Goal: Information Seeking & Learning: Learn about a topic

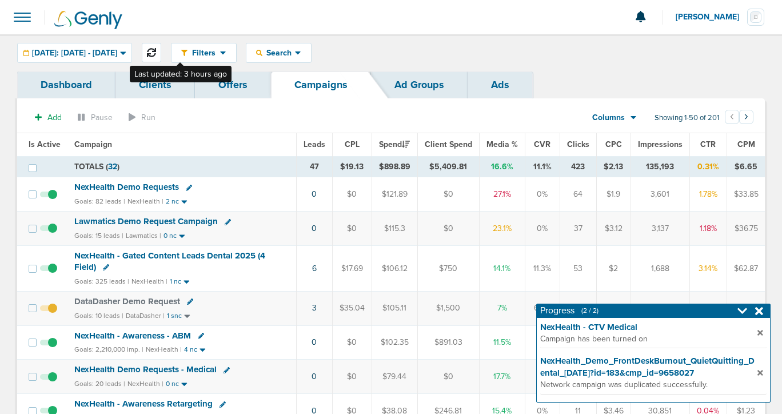
click at [156, 55] on icon at bounding box center [151, 52] width 9 height 9
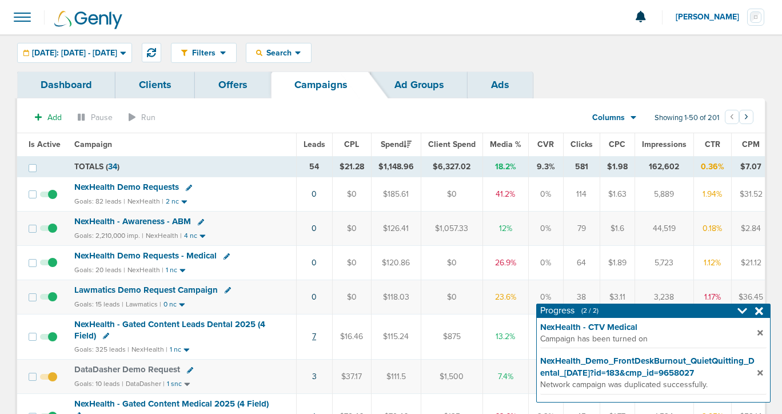
click at [313, 333] on link "7" at bounding box center [314, 336] width 4 height 10
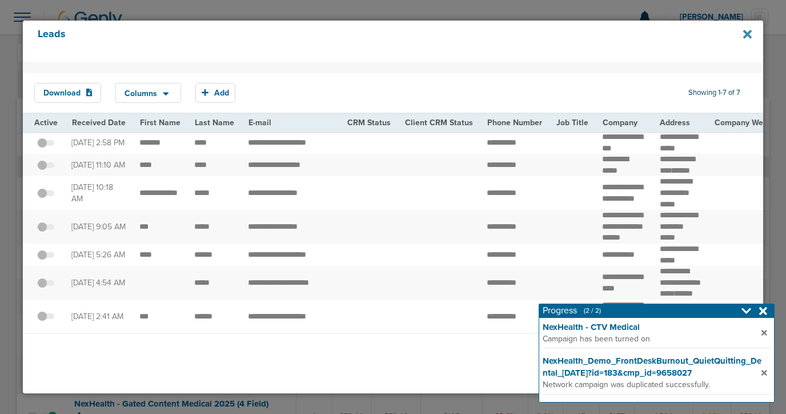
click at [749, 34] on icon at bounding box center [747, 34] width 9 height 9
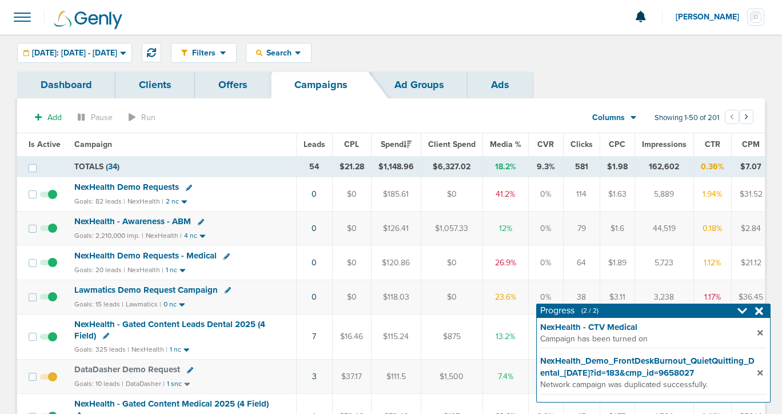
click at [161, 255] on span "NexHealth Demo Requests - Medical" at bounding box center [145, 255] width 142 height 10
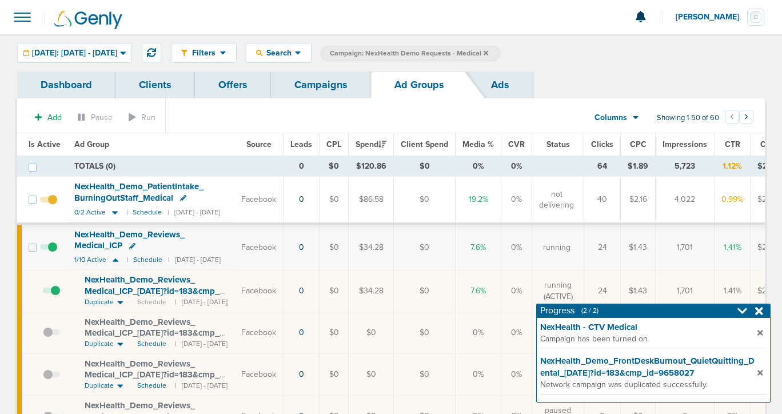
click at [323, 87] on link "Campaigns" at bounding box center [321, 84] width 100 height 27
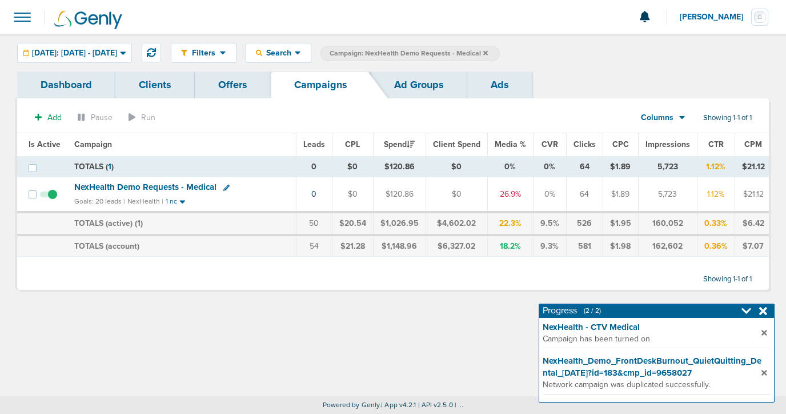
click at [488, 53] on icon at bounding box center [485, 53] width 5 height 7
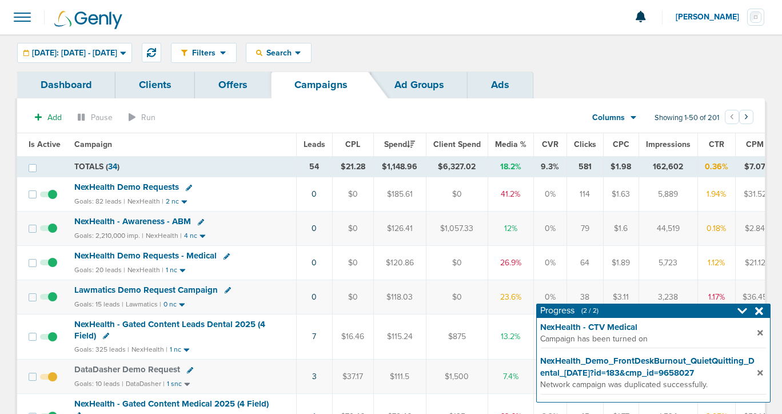
click at [277, 293] on div "Lawmatics Demo Request Campaign" at bounding box center [181, 290] width 215 height 11
click at [761, 311] on icon at bounding box center [759, 310] width 8 height 11
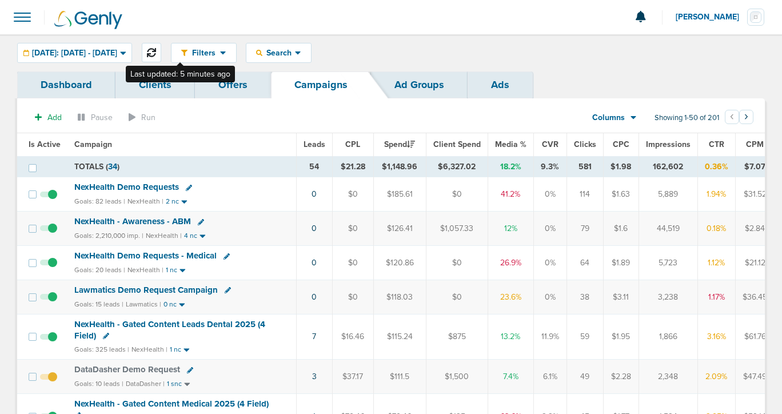
click at [156, 57] on icon at bounding box center [151, 52] width 9 height 9
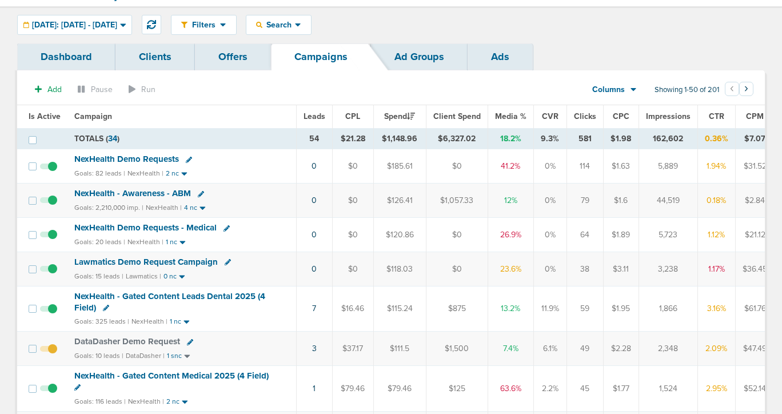
scroll to position [34, 0]
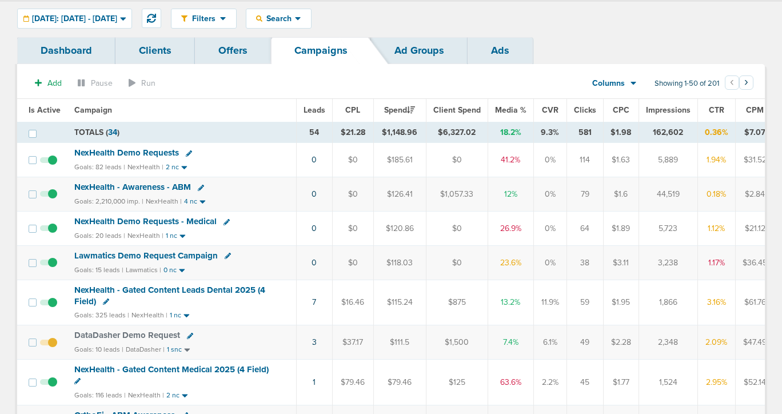
click at [145, 221] on span "NexHealth Demo Requests - Medical" at bounding box center [145, 221] width 142 height 10
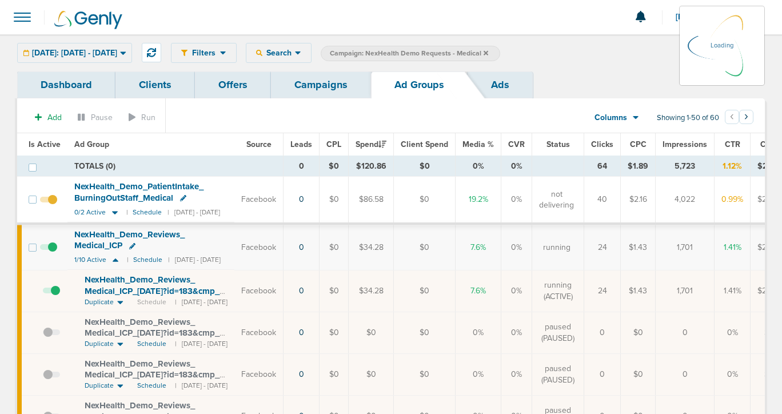
click at [226, 85] on link "Offers" at bounding box center [233, 84] width 76 height 27
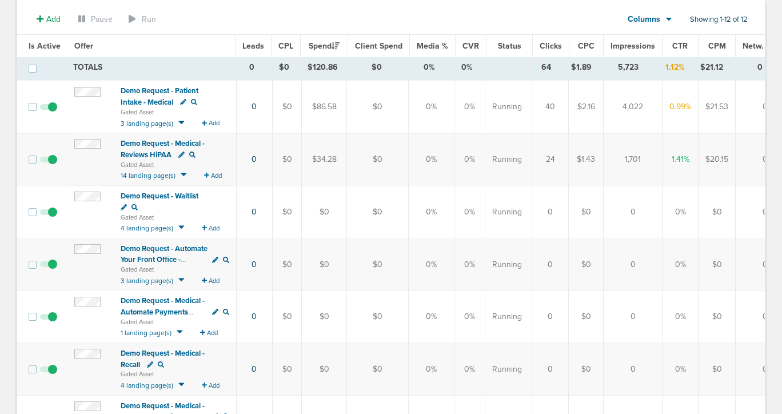
scroll to position [107, 0]
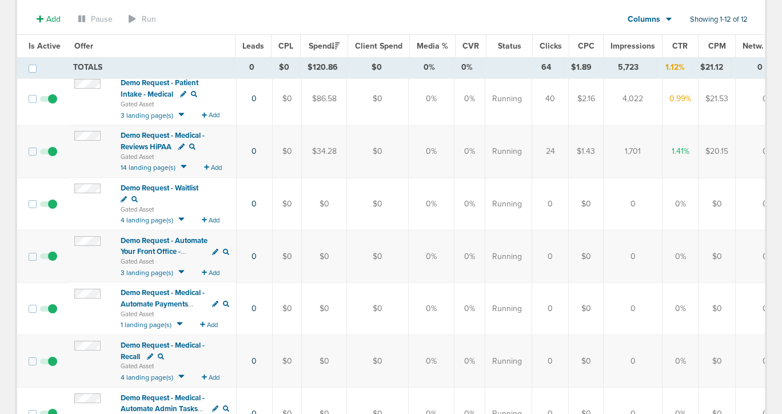
click at [152, 250] on span "Demo Request - Automate Your Front Office - Medical" at bounding box center [164, 251] width 87 height 31
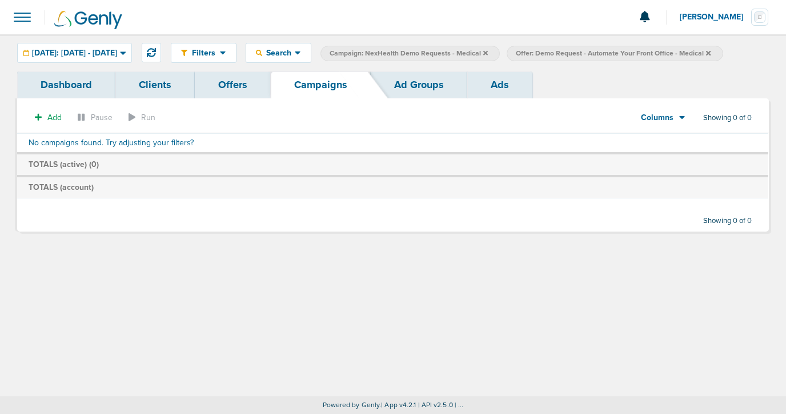
click at [711, 51] on icon at bounding box center [708, 53] width 5 height 7
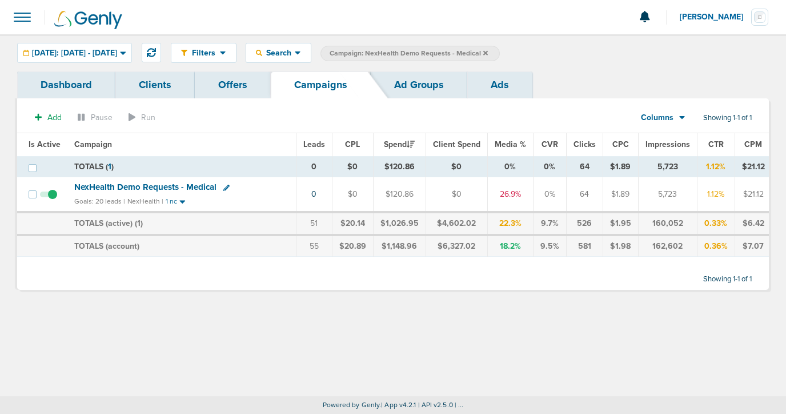
click at [192, 185] on span "NexHealth Demo Requests - Medical" at bounding box center [145, 187] width 142 height 10
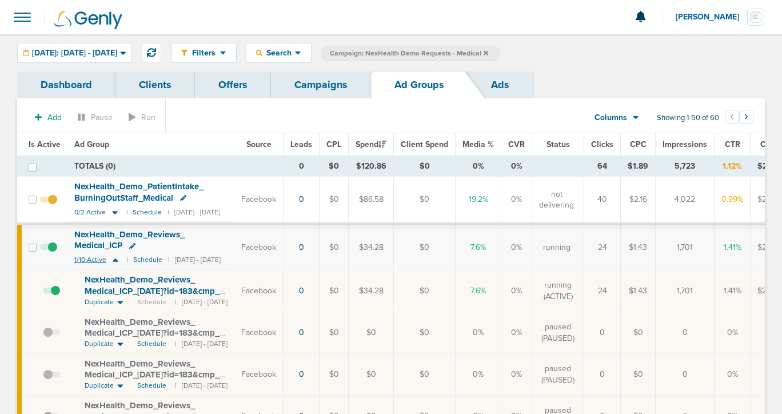
click at [117, 255] on icon at bounding box center [115, 260] width 11 height 10
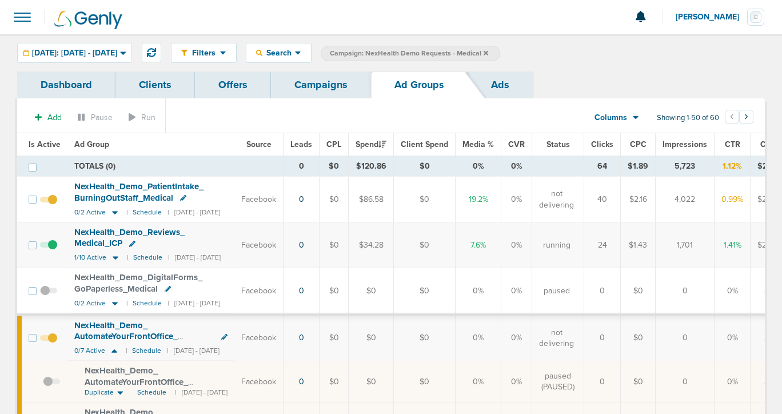
click at [104, 321] on span "NexHealth_ Demo_ AutomateYourFrontOffice_ EliminateTediousTasks_ Medical" at bounding box center [135, 336] width 123 height 33
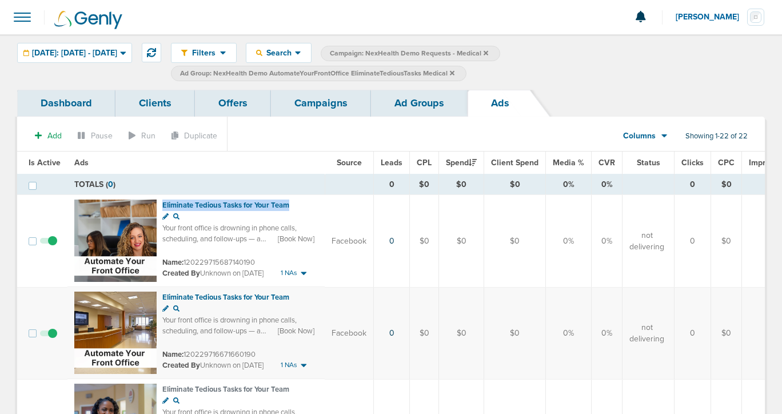
drag, startPoint x: 303, startPoint y: 206, endPoint x: 159, endPoint y: 201, distance: 143.5
click at [159, 201] on td "Eliminate Tedious Tasks for Your Team Your front office is drowning in phone ca…" at bounding box center [195, 241] width 257 height 92
copy span "Eliminate Tedious Tasks for Your Team"
